Goal: Navigation & Orientation: Go to known website

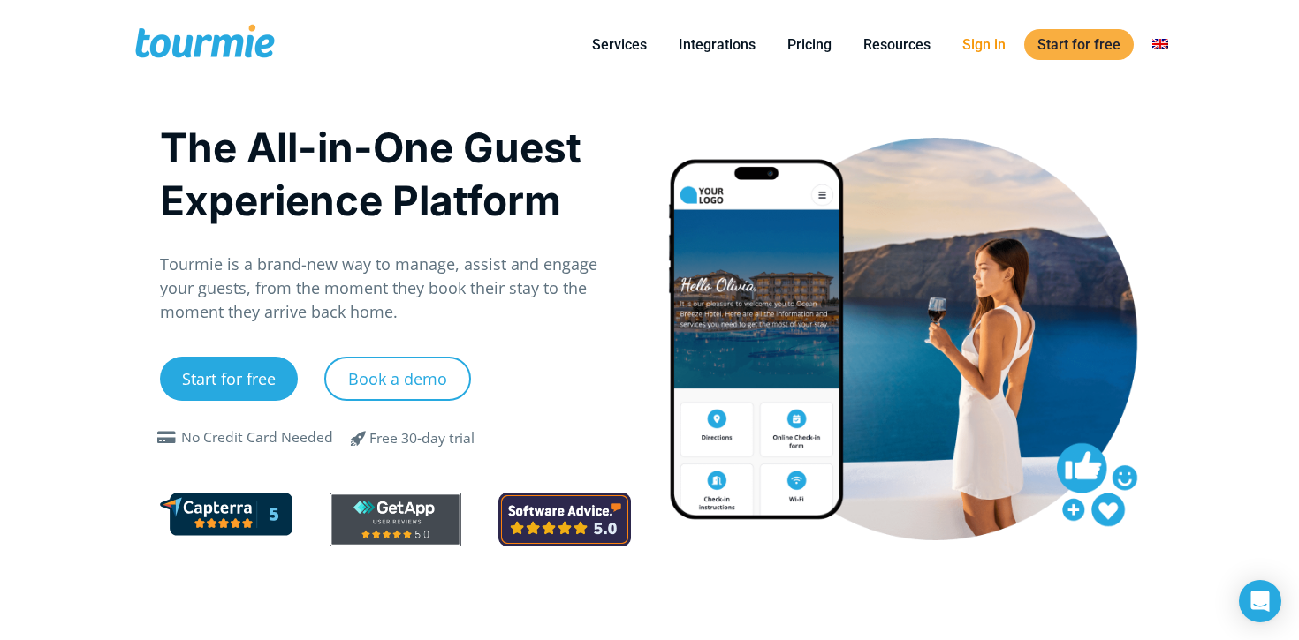
click at [992, 58] on li "Sign in" at bounding box center [983, 44] width 75 height 80
click at [988, 46] on link "Sign in" at bounding box center [984, 45] width 70 height 22
click at [985, 58] on li "Sign in" at bounding box center [983, 44] width 75 height 80
click at [978, 36] on link "Sign in" at bounding box center [984, 45] width 70 height 22
